Goal: Transaction & Acquisition: Purchase product/service

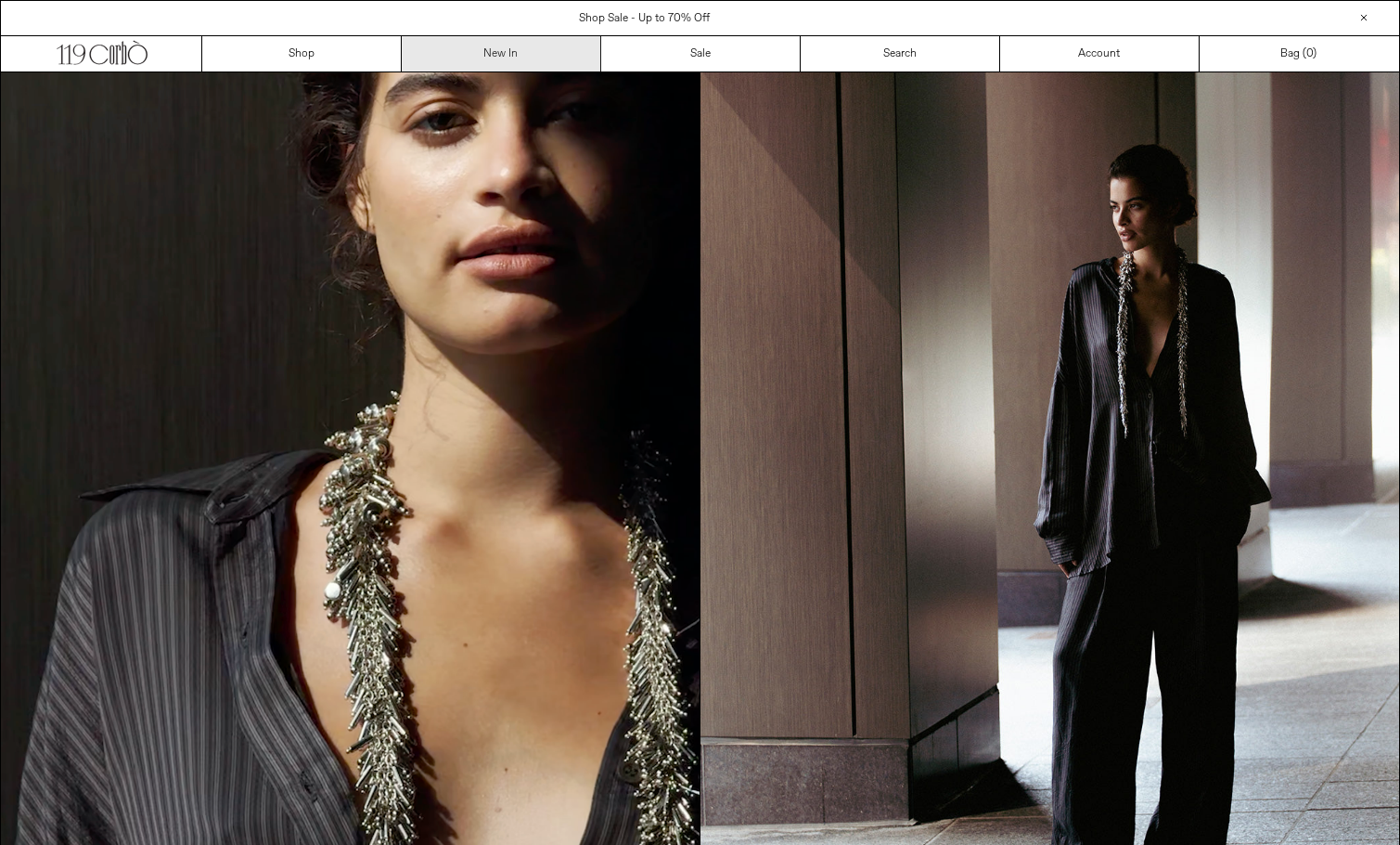
click at [514, 59] on link "New In" at bounding box center [501, 53] width 200 height 35
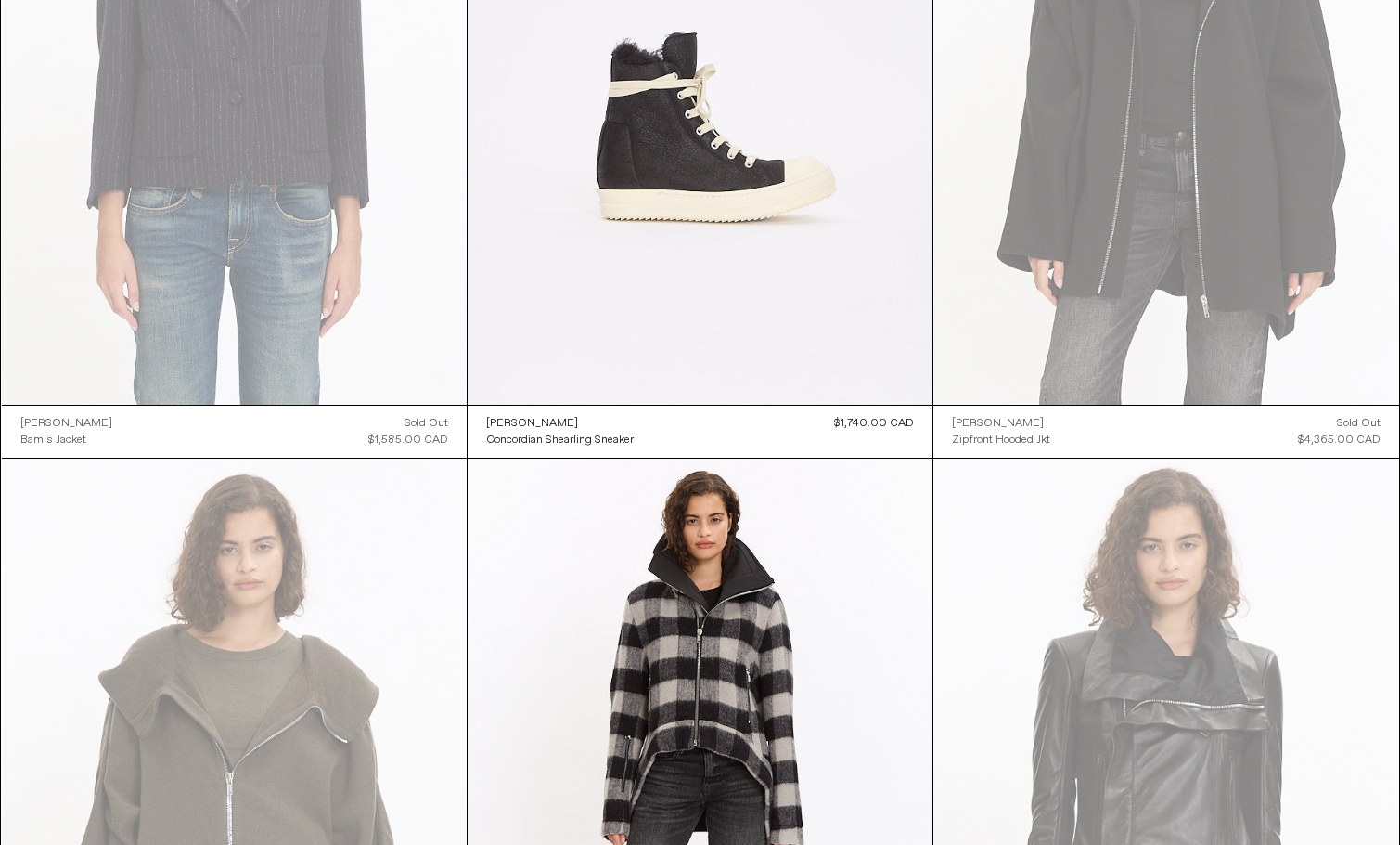
scroll to position [7845, 0]
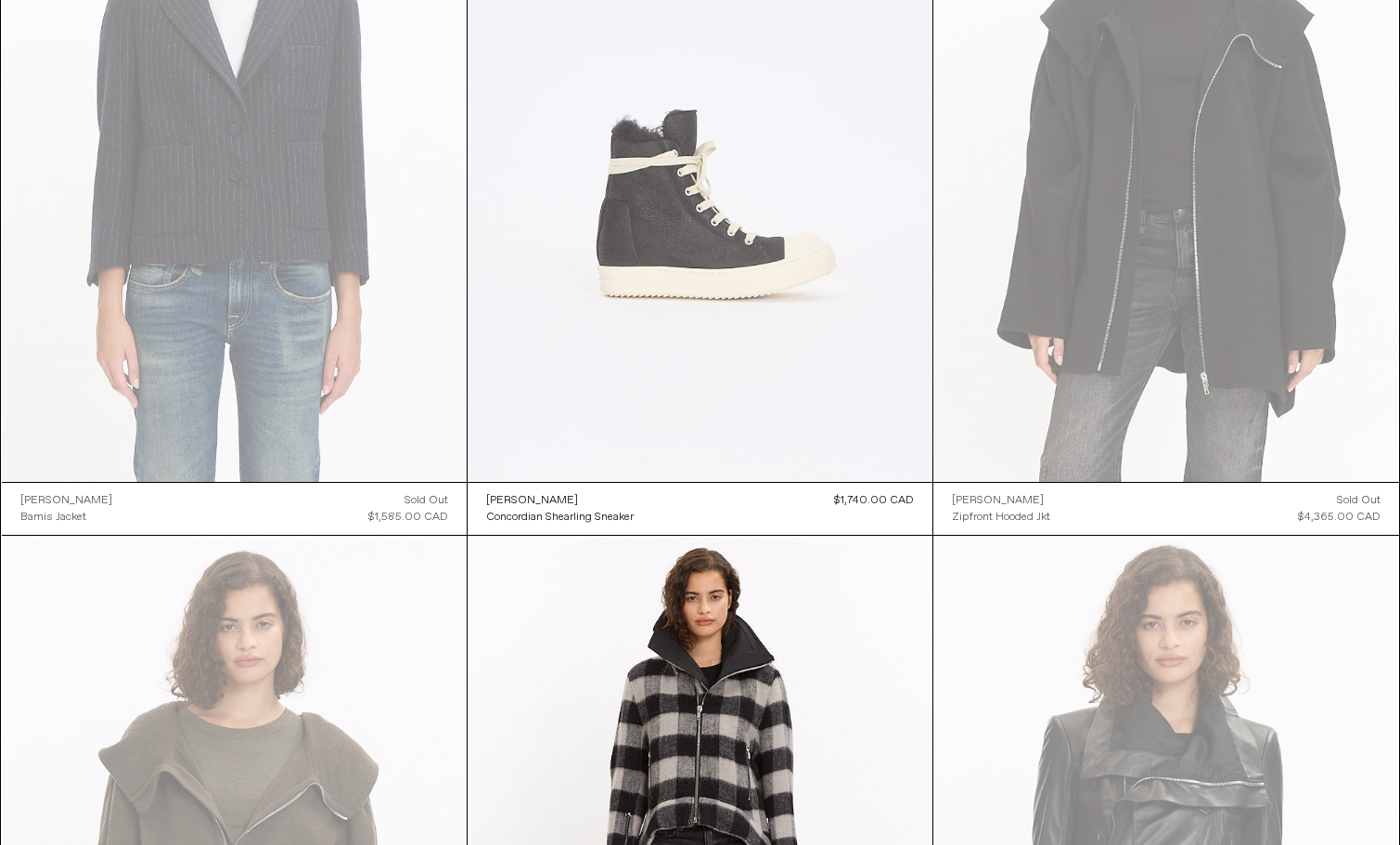
click at [658, 215] on at bounding box center [700, 133] width 465 height 698
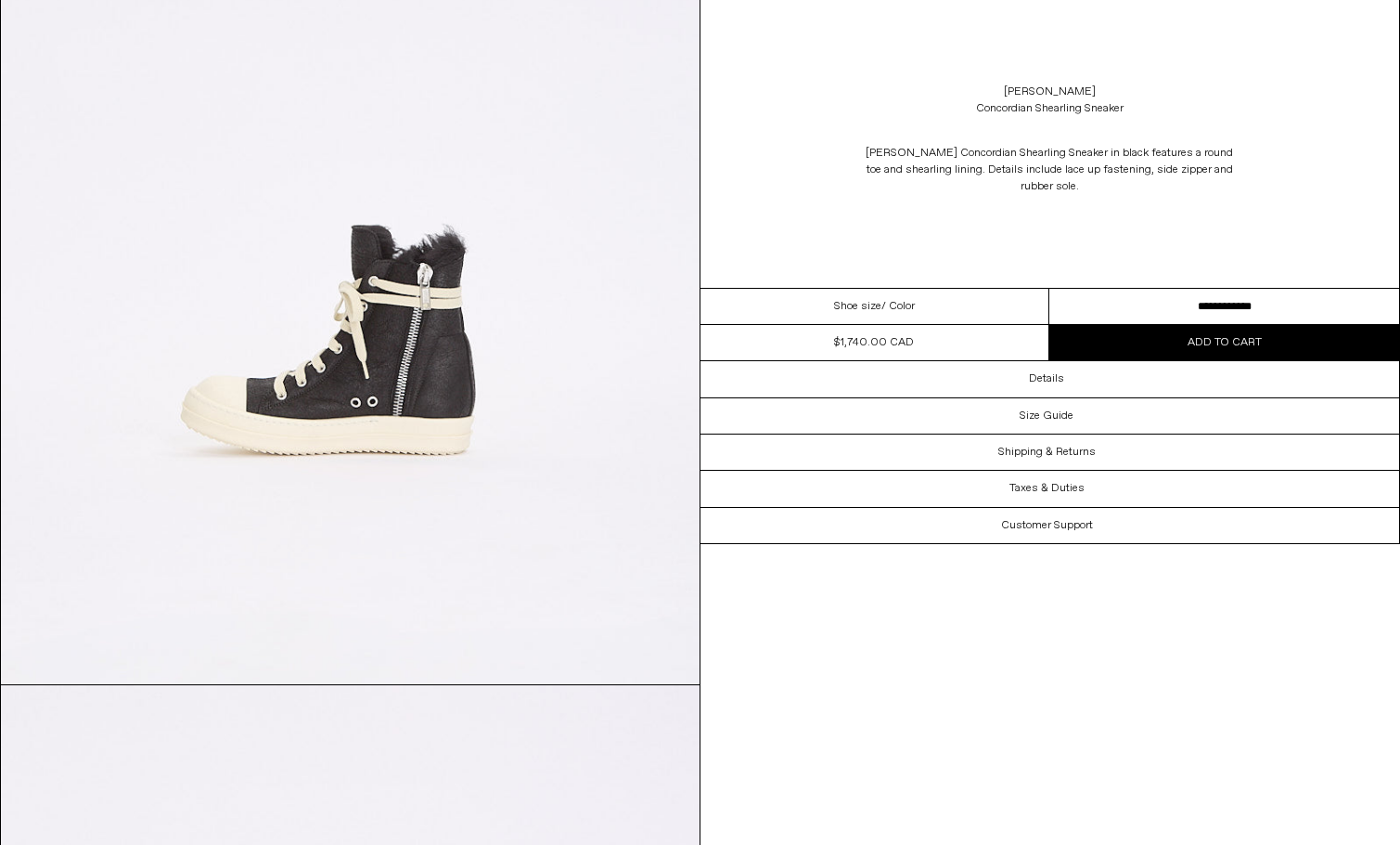
scroll to position [1190, 0]
